Goal: Transaction & Acquisition: Purchase product/service

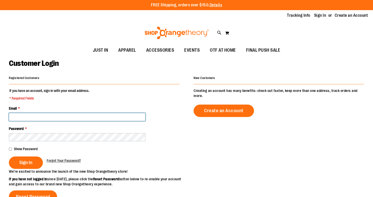
type input "**********"
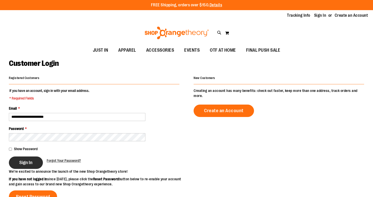
click at [15, 165] on button "Sign In" at bounding box center [26, 163] width 34 height 12
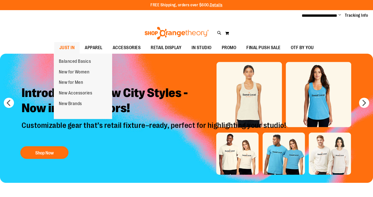
click at [73, 47] on span "JUST IN" at bounding box center [66, 47] width 15 height 11
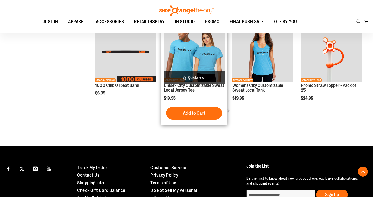
scroll to position [259, 0]
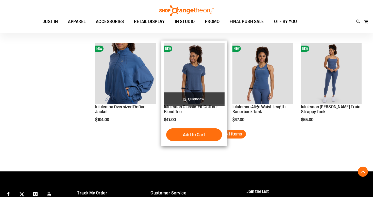
scroll to position [773, 0]
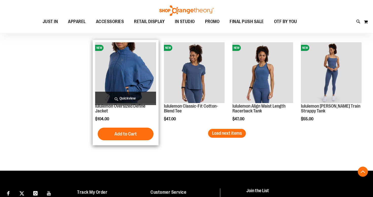
click at [136, 99] on span "Quickview" at bounding box center [125, 98] width 61 height 13
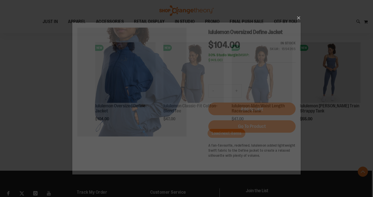
scroll to position [0, 0]
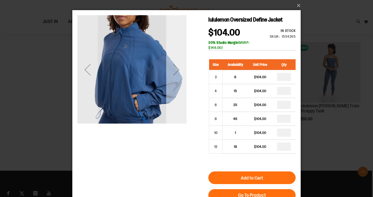
click at [171, 70] on div "Next" at bounding box center [176, 70] width 20 height 20
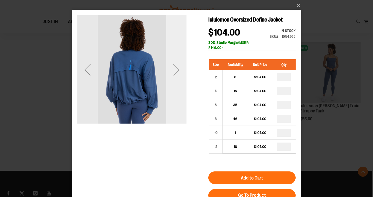
click at [171, 70] on div "Next" at bounding box center [176, 70] width 20 height 20
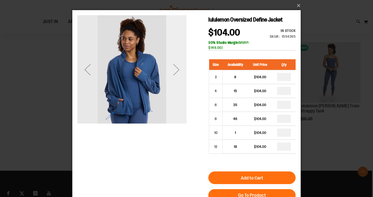
click at [171, 70] on div "Next" at bounding box center [176, 70] width 20 height 20
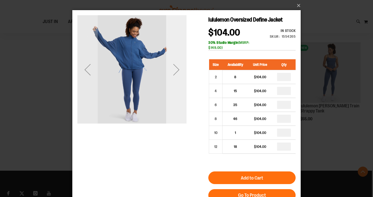
click at [171, 70] on div "Next" at bounding box center [176, 70] width 20 height 20
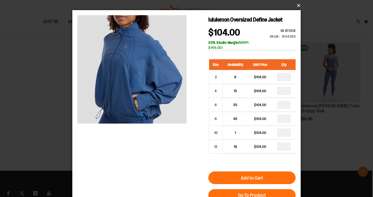
click at [299, 7] on button "×" at bounding box center [188, 5] width 228 height 11
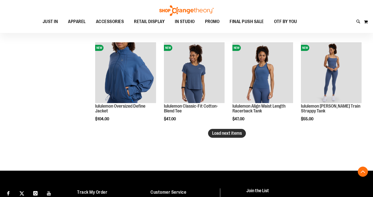
click at [225, 133] on span "Load next items" at bounding box center [227, 133] width 30 height 5
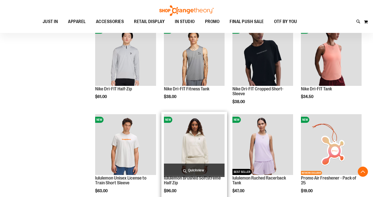
scroll to position [428, 0]
